Goal: Communication & Community: Participate in discussion

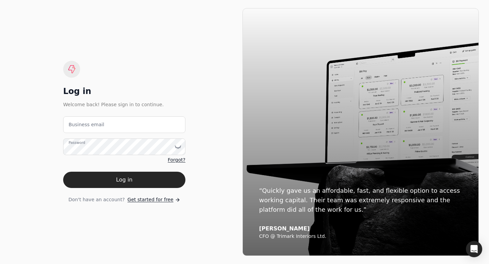
click at [79, 125] on label "Business email" at bounding box center [87, 124] width 36 height 7
click at [79, 125] on email "Business email" at bounding box center [124, 124] width 122 height 17
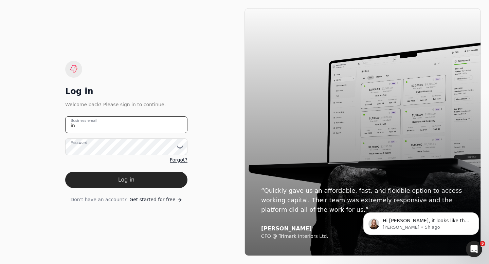
type email "[EMAIL_ADDRESS][DOMAIN_NAME]"
click at [79, 144] on label "Password" at bounding box center [79, 142] width 17 height 5
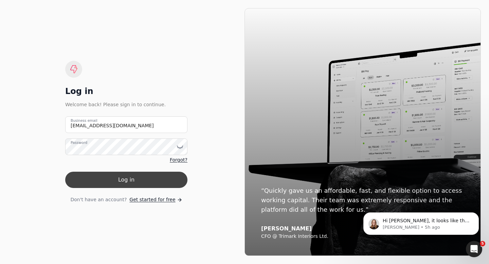
click at [82, 181] on button "Log in" at bounding box center [126, 180] width 122 height 16
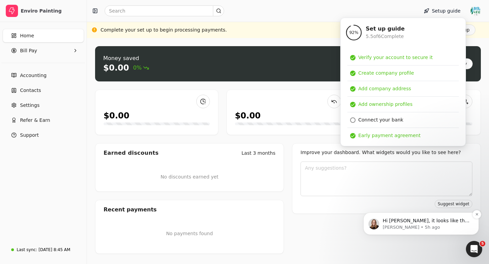
click at [431, 224] on p "Hi [PERSON_NAME], it looks like the organica one they uploaded themselves- it n…" at bounding box center [427, 221] width 88 height 7
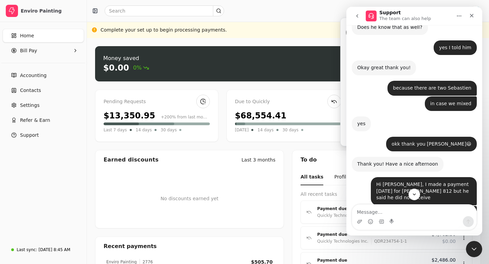
scroll to position [2100, 0]
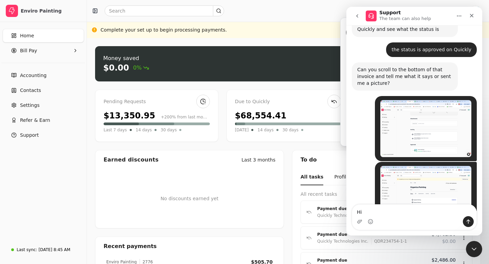
type textarea "H"
type textarea "yes"
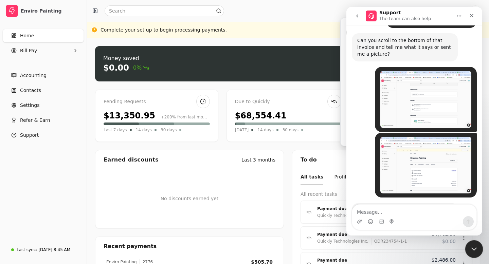
click at [473, 251] on icon "Close Intercom Messenger" at bounding box center [473, 248] width 8 height 8
